Goal: Task Accomplishment & Management: Manage account settings

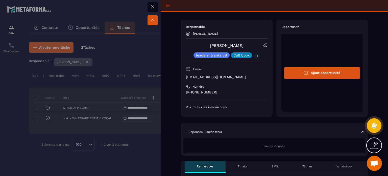
scroll to position [1311, 0]
click at [155, 7] on icon at bounding box center [153, 7] width 6 height 6
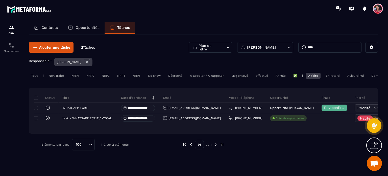
click at [90, 25] on div "Opportunités" at bounding box center [84, 28] width 42 height 12
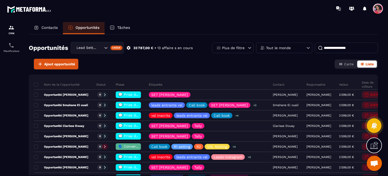
click at [285, 45] on div "Tout le monde" at bounding box center [284, 47] width 56 height 11
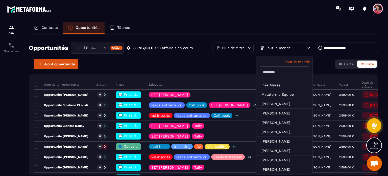
click at [273, 68] on input "text" at bounding box center [284, 72] width 51 height 12
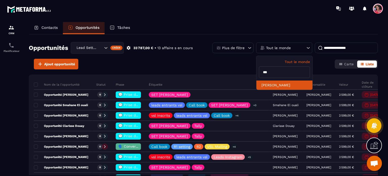
type input "***"
click at [268, 88] on li "[PERSON_NAME]" at bounding box center [285, 84] width 56 height 9
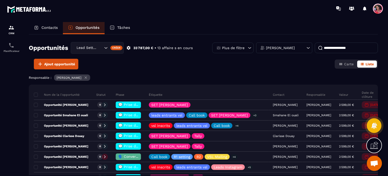
click at [327, 48] on input at bounding box center [346, 47] width 63 height 11
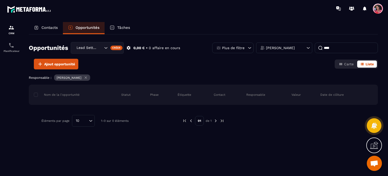
type input "****"
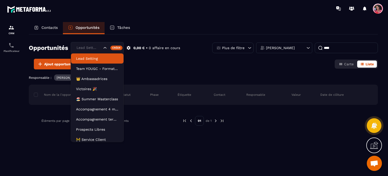
drag, startPoint x: 103, startPoint y: 49, endPoint x: 103, endPoint y: 74, distance: 24.8
click at [103, 49] on div "Lead Setting" at bounding box center [97, 48] width 53 height 12
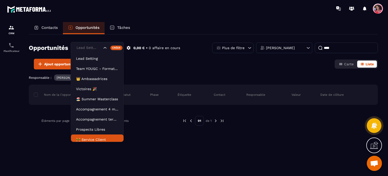
scroll to position [23, 0]
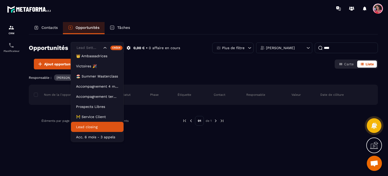
click at [100, 128] on p "Lead closing" at bounding box center [97, 126] width 42 height 5
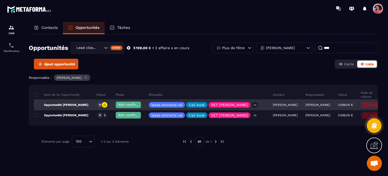
click at [127, 104] on span "Rdv confirmé ✅" at bounding box center [132, 104] width 29 height 4
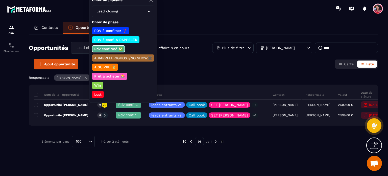
click at [117, 12] on div "Lead closing" at bounding box center [121, 12] width 52 height 6
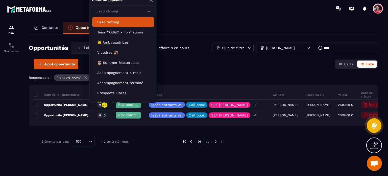
click at [127, 22] on p "Lead Setting" at bounding box center [123, 21] width 52 height 5
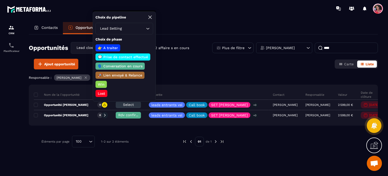
click at [137, 55] on p "💬 Prise de contact effectué" at bounding box center [123, 56] width 52 height 5
